Goal: Task Accomplishment & Management: Use online tool/utility

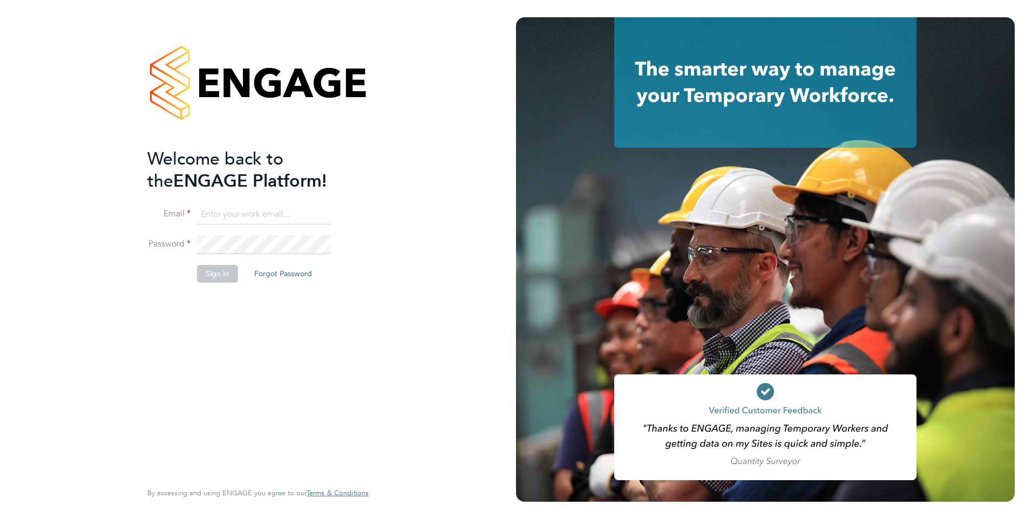
type input "[PERSON_NAME][EMAIL_ADDRESS][PERSON_NAME][DOMAIN_NAME]"
click at [219, 274] on button "Sign In" at bounding box center [217, 273] width 41 height 17
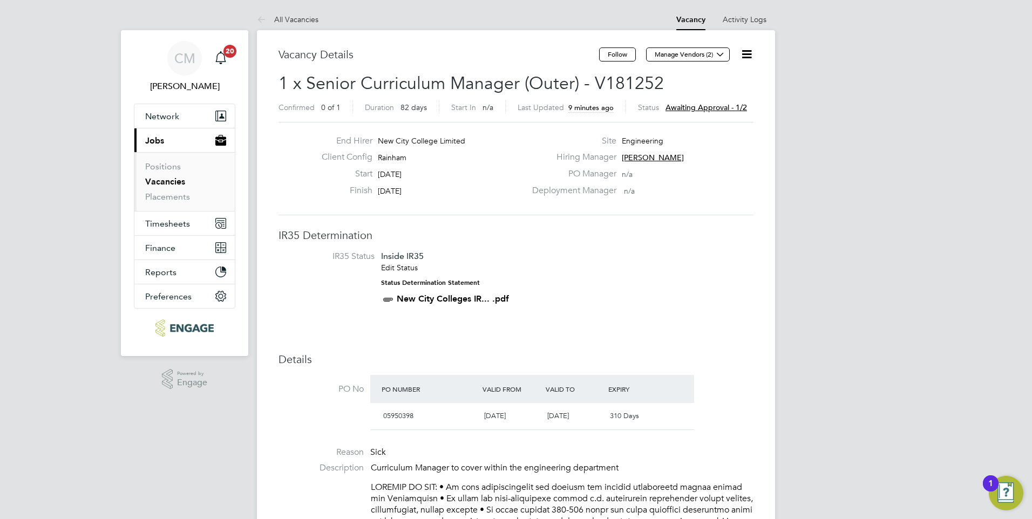
click at [752, 56] on icon at bounding box center [746, 53] width 13 height 13
click at [703, 113] on li "Approve" at bounding box center [720, 115] width 63 height 15
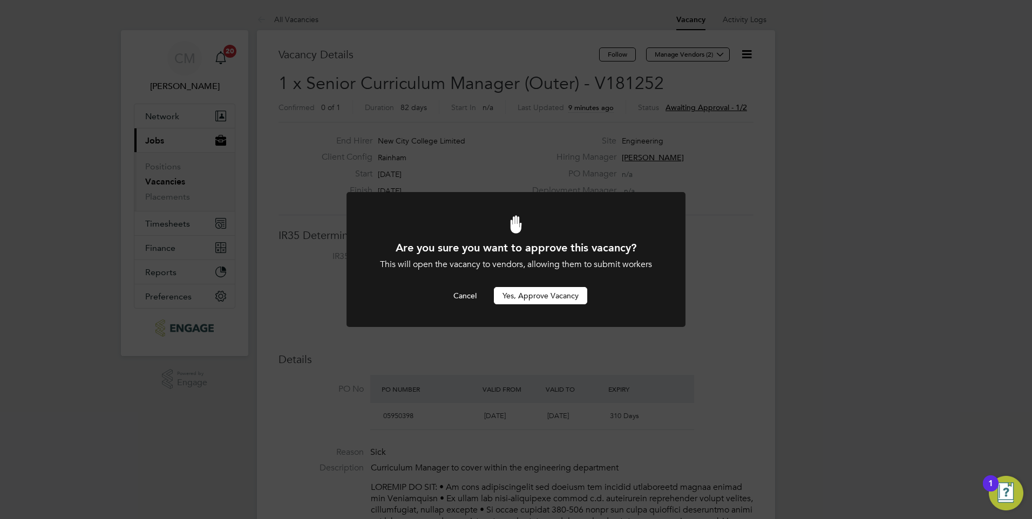
click at [515, 298] on button "Yes, Approve Vacancy" at bounding box center [540, 295] width 93 height 17
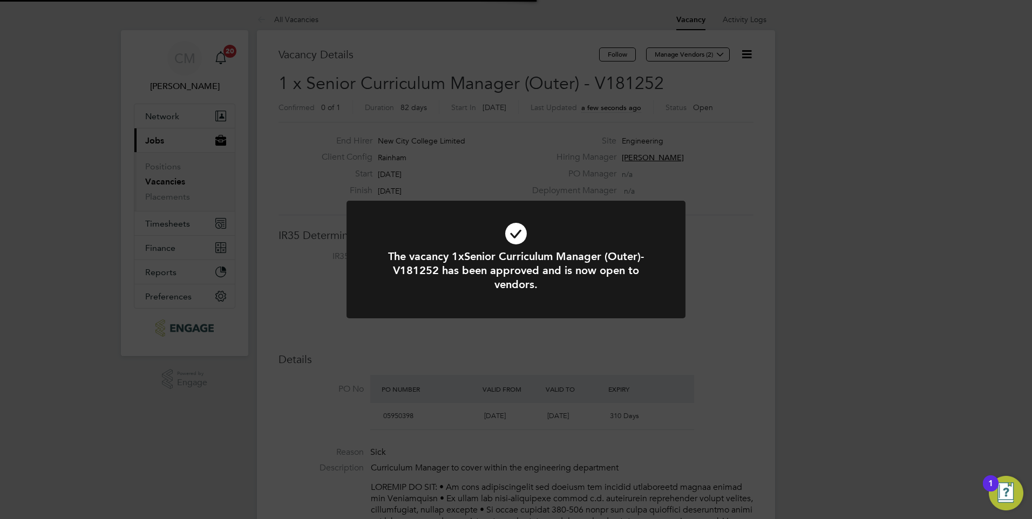
scroll to position [32, 76]
